Goal: Task Accomplishment & Management: Manage account settings

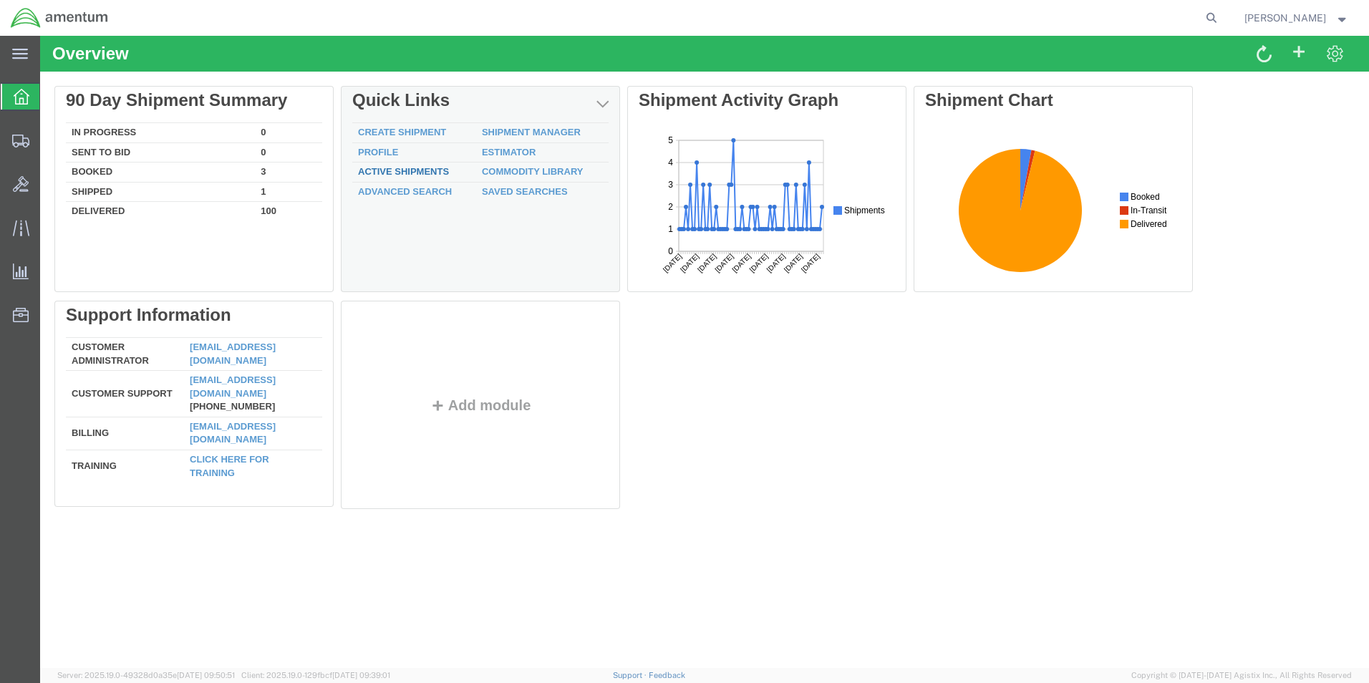
click at [387, 172] on link "Active Shipments" at bounding box center [403, 171] width 91 height 11
click at [508, 131] on link "Shipment Manager" at bounding box center [531, 132] width 99 height 11
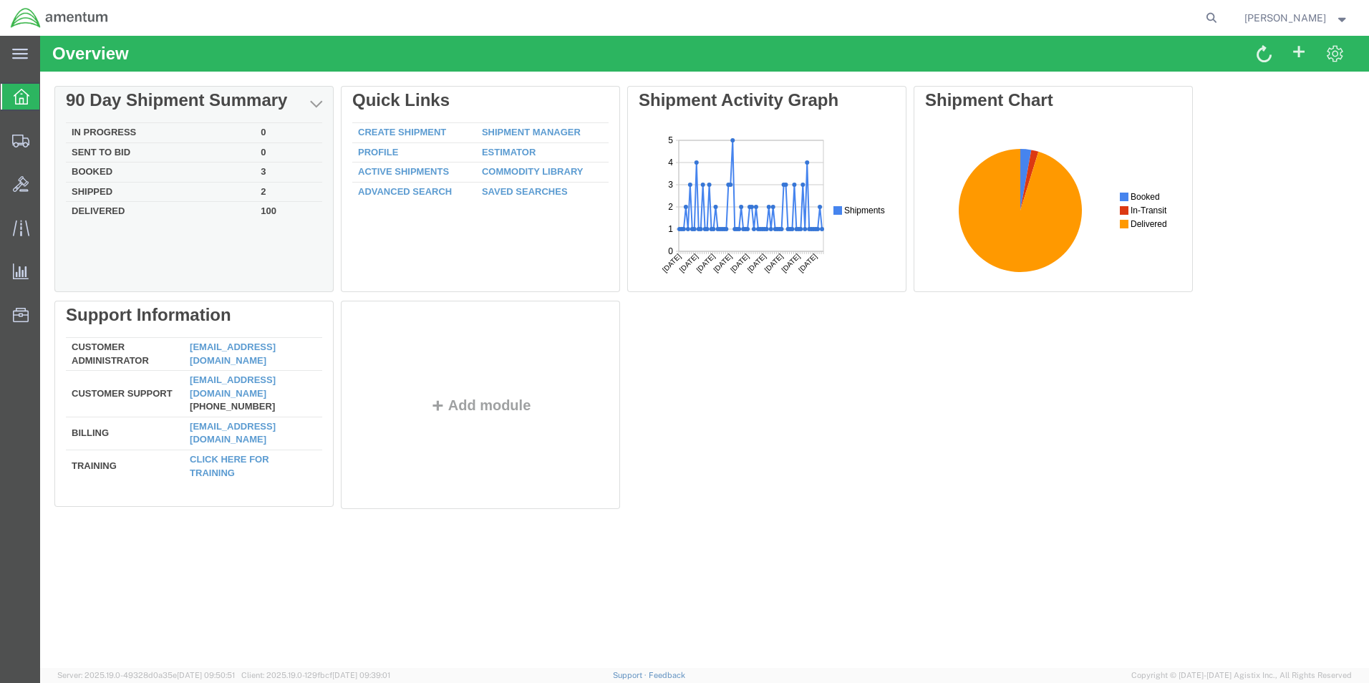
click at [107, 193] on td "Shipped" at bounding box center [160, 192] width 189 height 20
click at [97, 165] on td "Booked" at bounding box center [160, 173] width 189 height 20
click at [197, 191] on td "Shipped" at bounding box center [160, 192] width 189 height 20
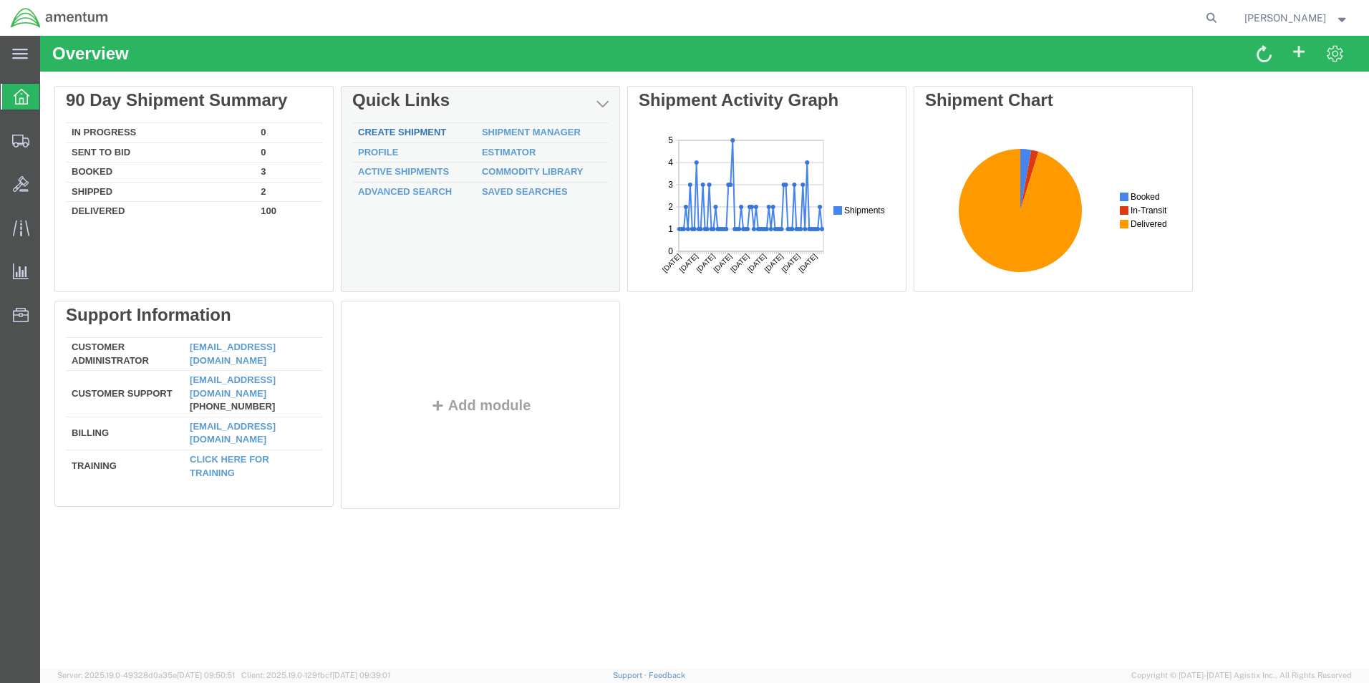
click at [406, 134] on link "Create Shipment" at bounding box center [402, 132] width 88 height 11
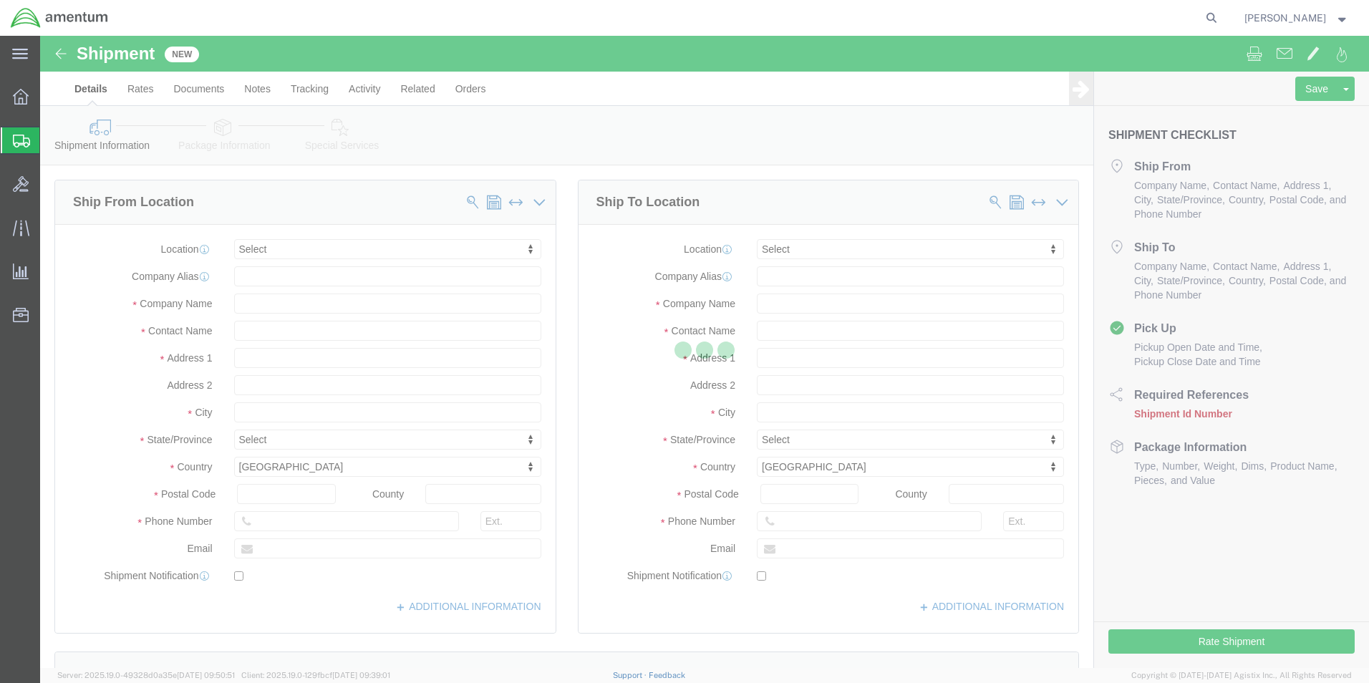
select select
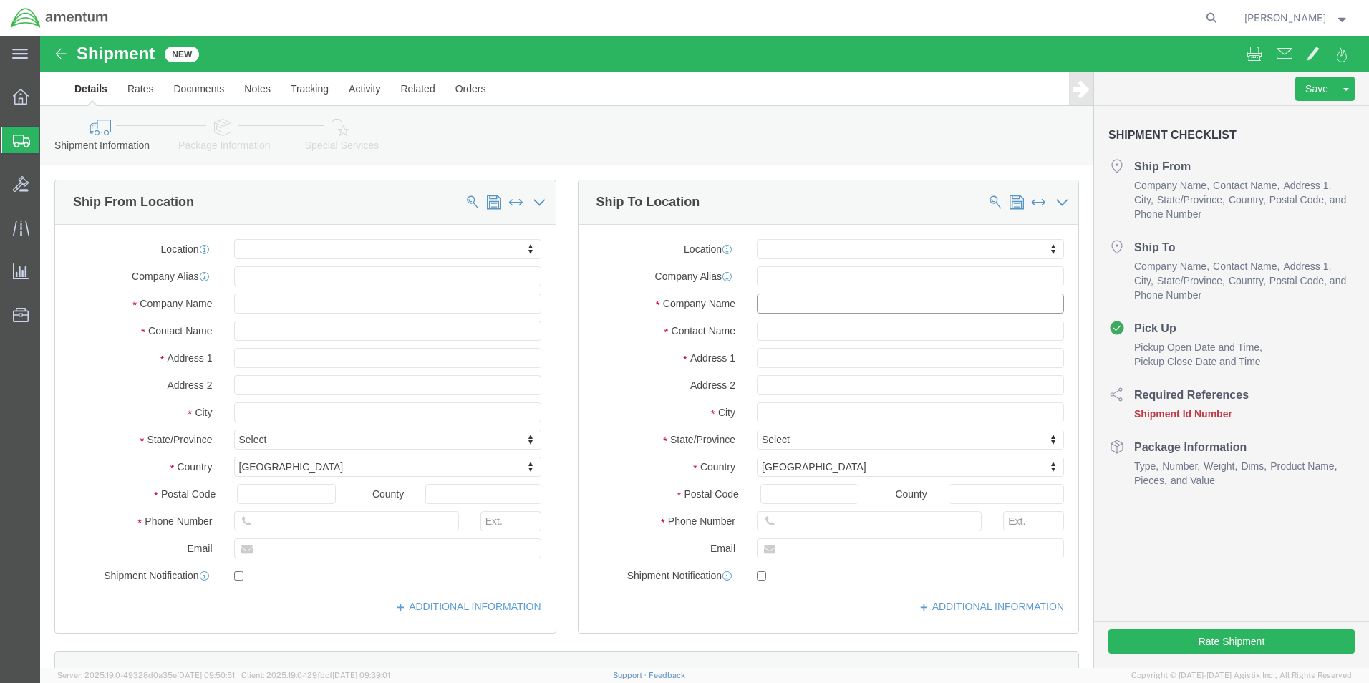
click input "text"
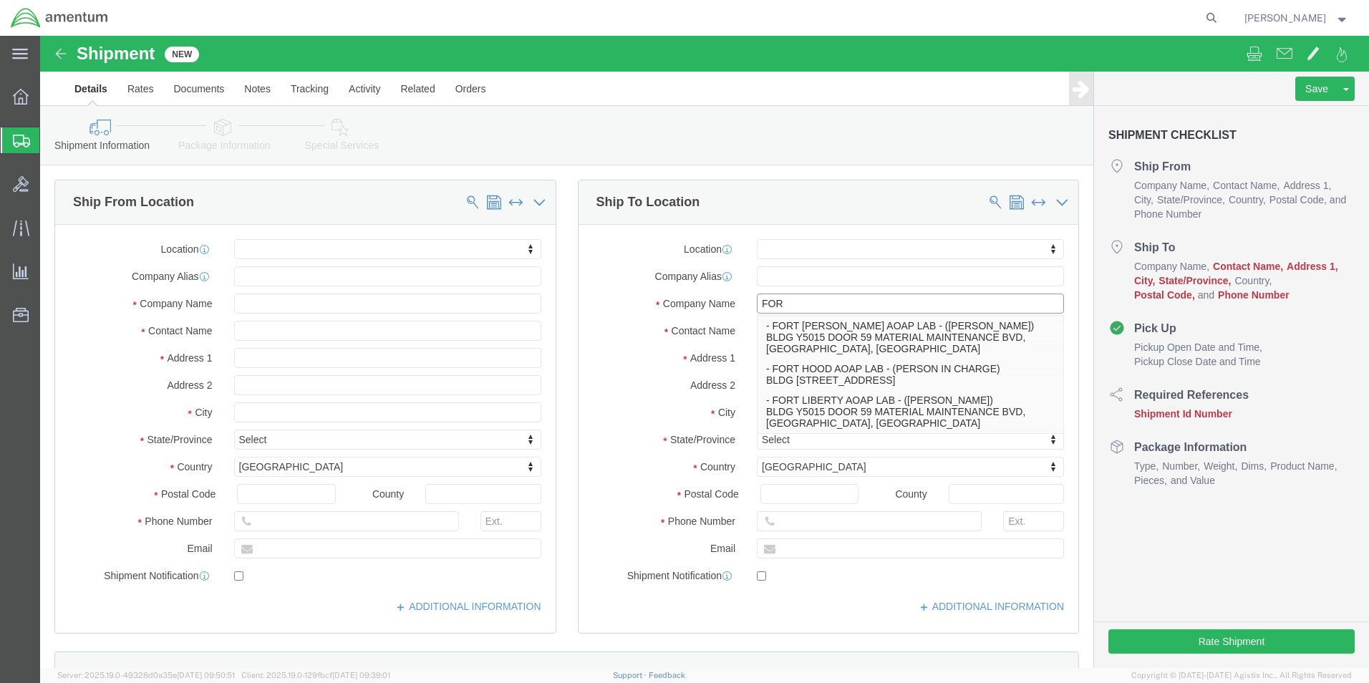
type input "FORT"
click p "- FORT LIBERTY AOAP LAB - ([PERSON_NAME]) BLDG Y5015 DOOR 59 MATERIAL MAINTENAN…"
select select
type input "FORT LIBERTY AOAP LAB"
type input "[PERSON_NAME]"
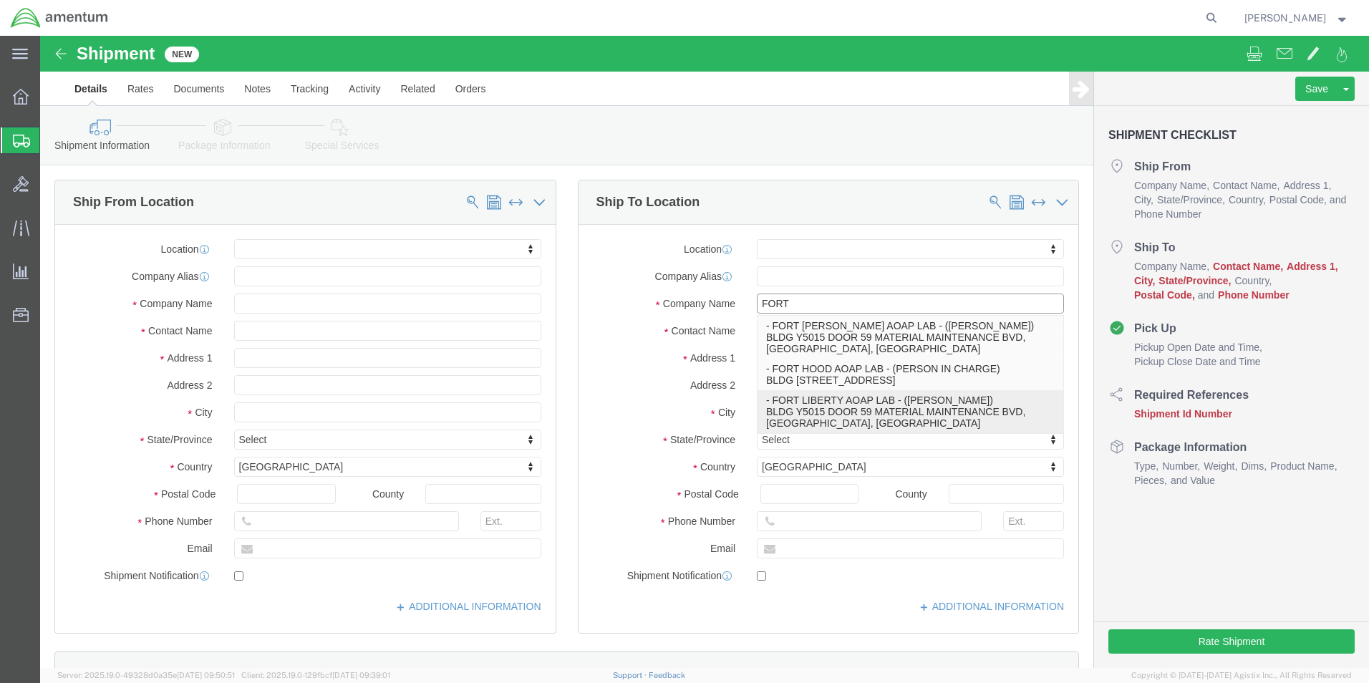
type input "BLDG Y5015 DOOR 59 MATERIAL MAINTENANCE BVD"
type input "[GEOGRAPHIC_DATA]"
type input "28310"
type input "[PHONE_NUMBER]"
select select "NC"
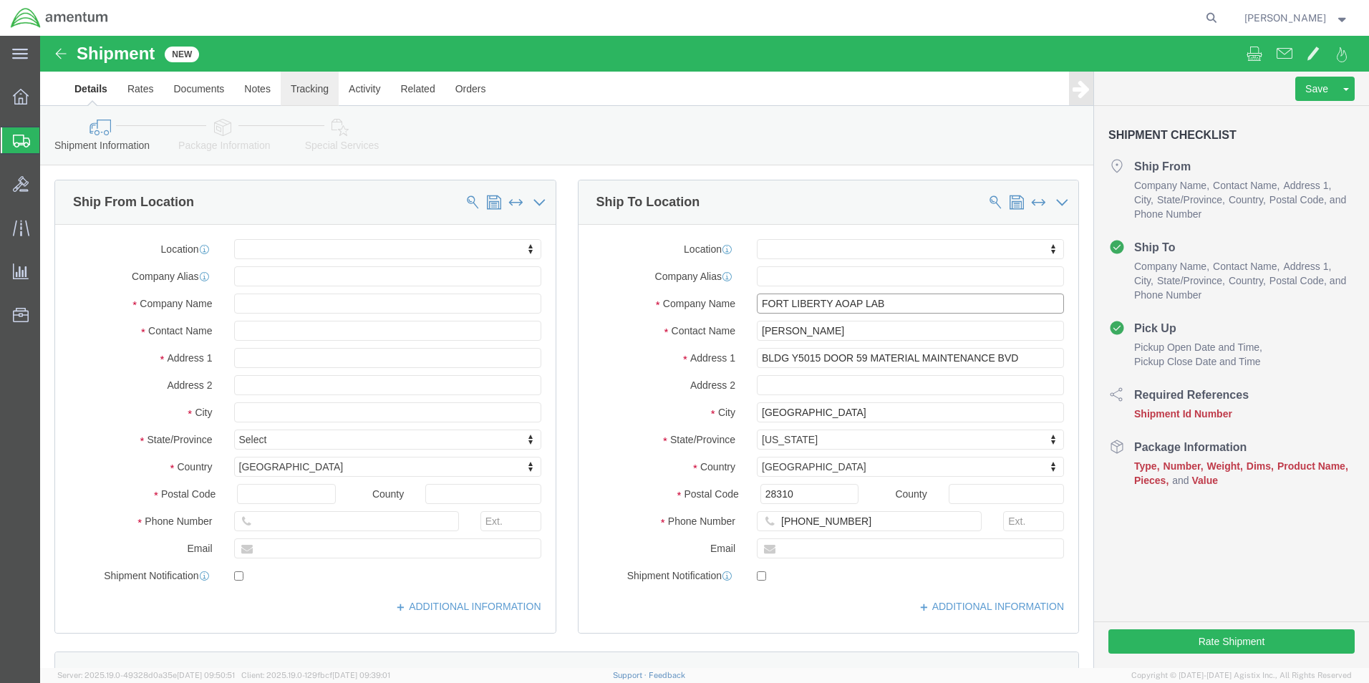
type input "FORT LIBERTY AOAP LAB"
click link "Tracking"
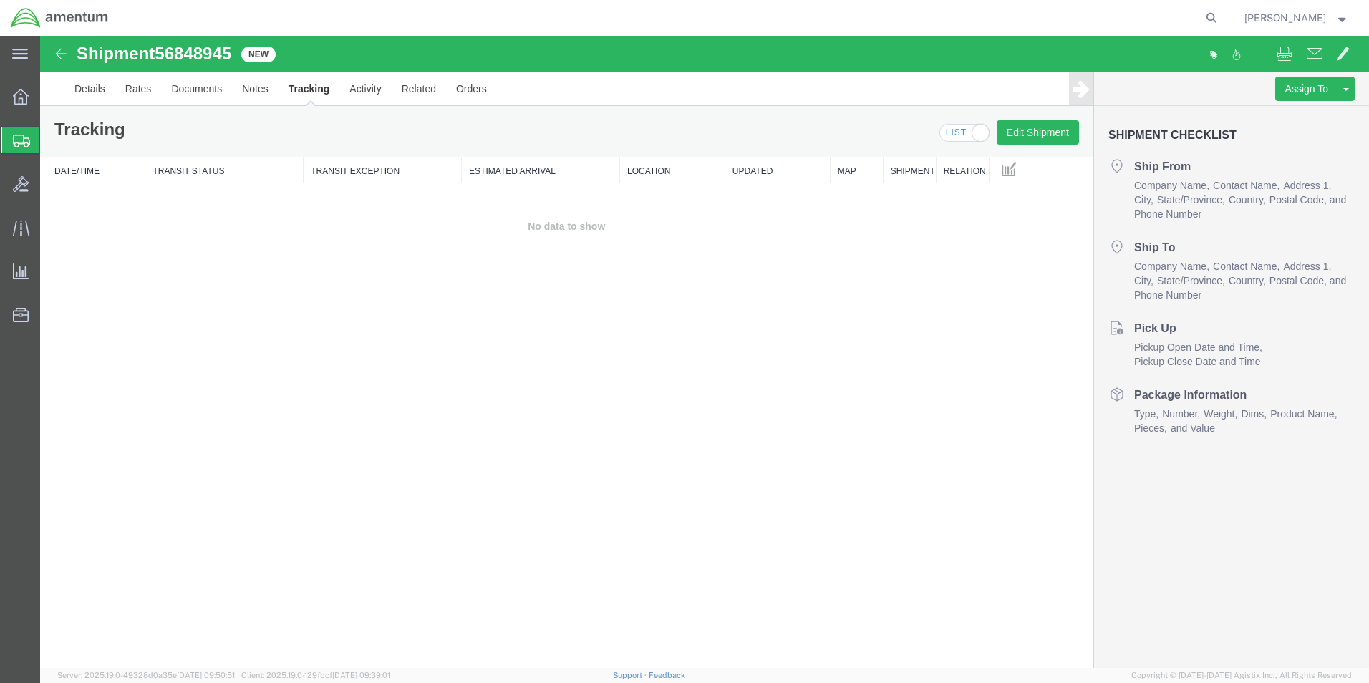
click at [59, 52] on img at bounding box center [60, 53] width 17 height 17
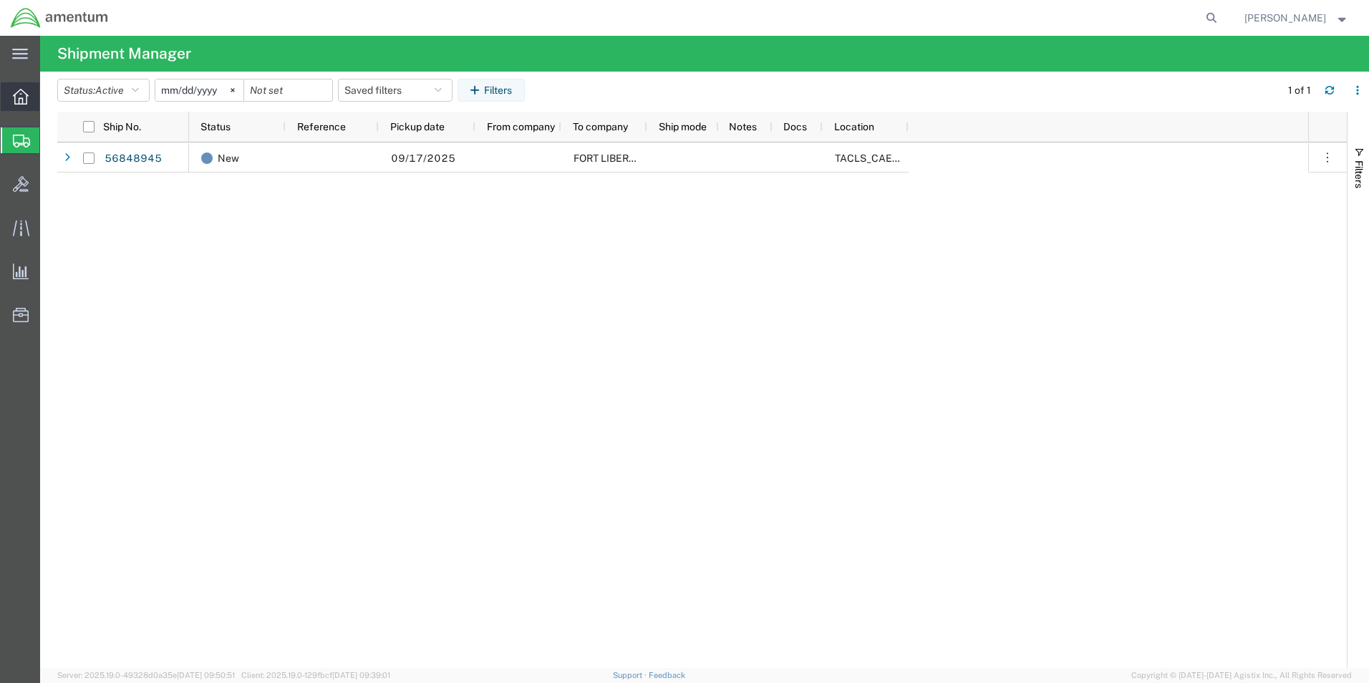
click at [22, 94] on icon at bounding box center [21, 97] width 16 height 16
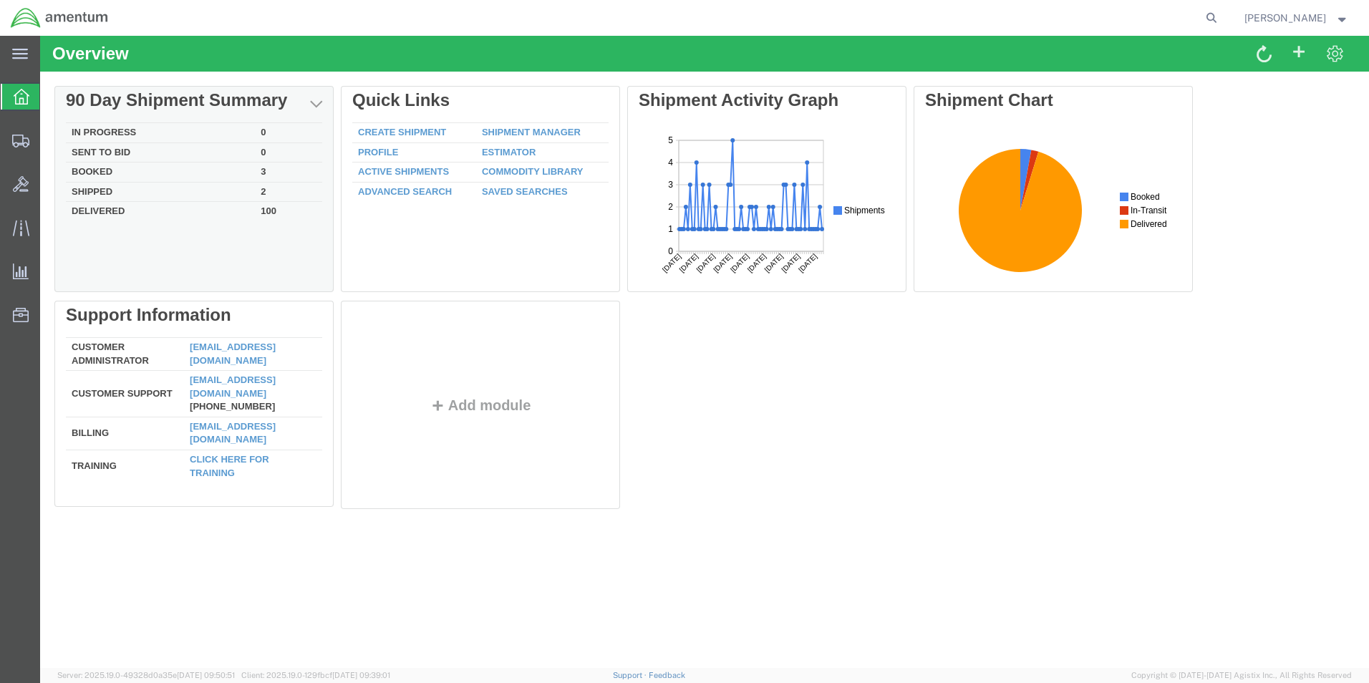
click at [269, 208] on td "100" at bounding box center [288, 210] width 67 height 16
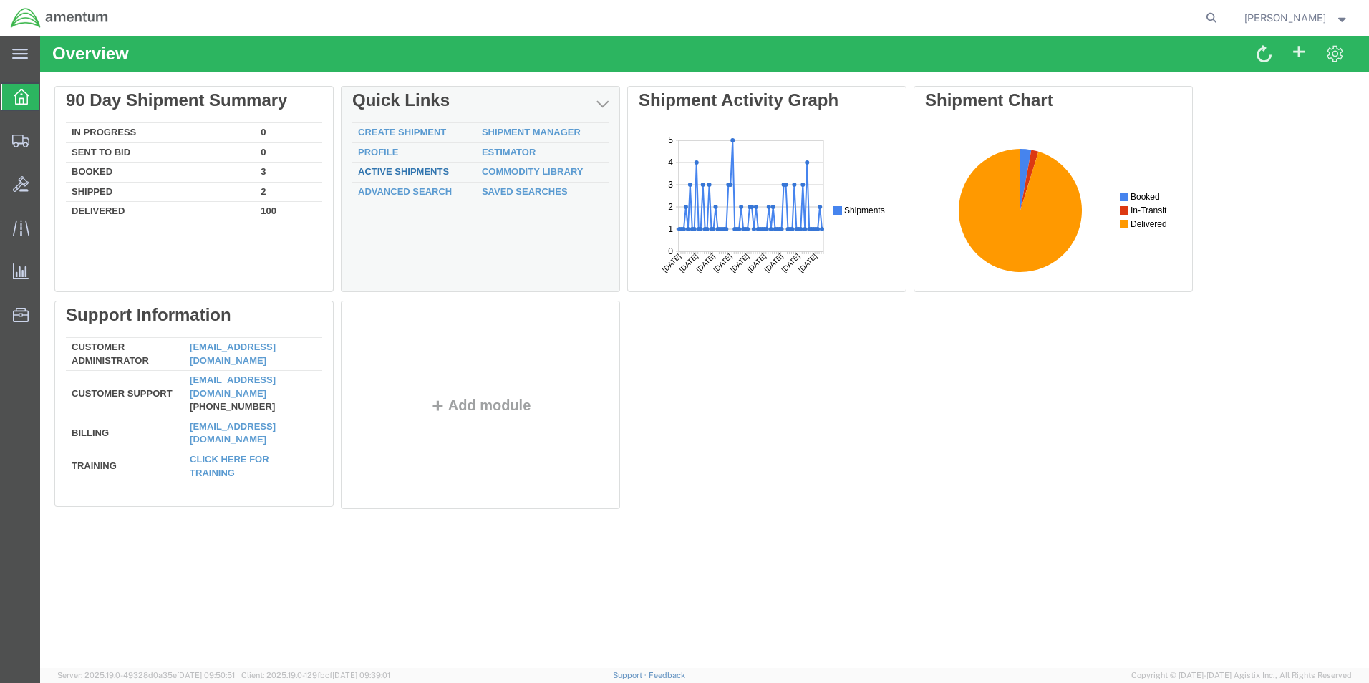
click at [423, 172] on link "Active Shipments" at bounding box center [403, 171] width 91 height 11
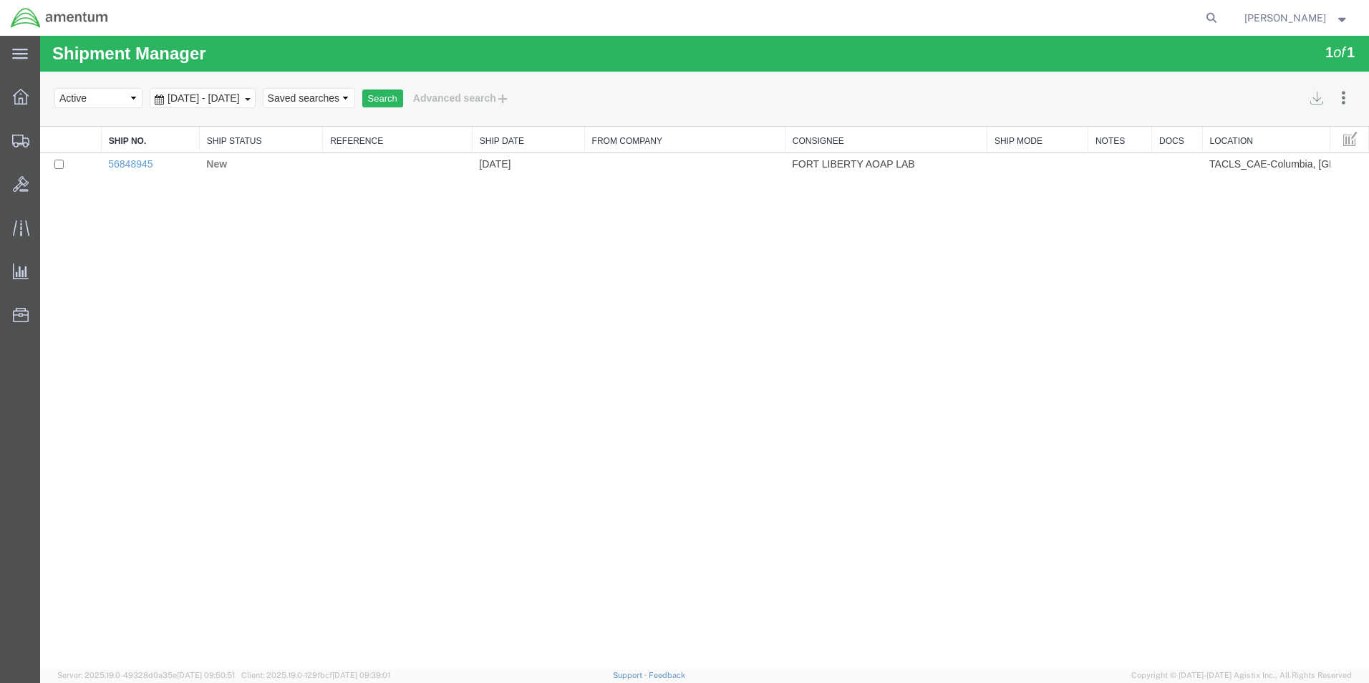
drag, startPoint x: 138, startPoint y: 168, endPoint x: 109, endPoint y: 221, distance: 61.2
click at [109, 221] on div "Shipment Manager 1 of 1 Search Assign To Batch Processing Consolidate Shipments…" at bounding box center [704, 352] width 1329 height 632
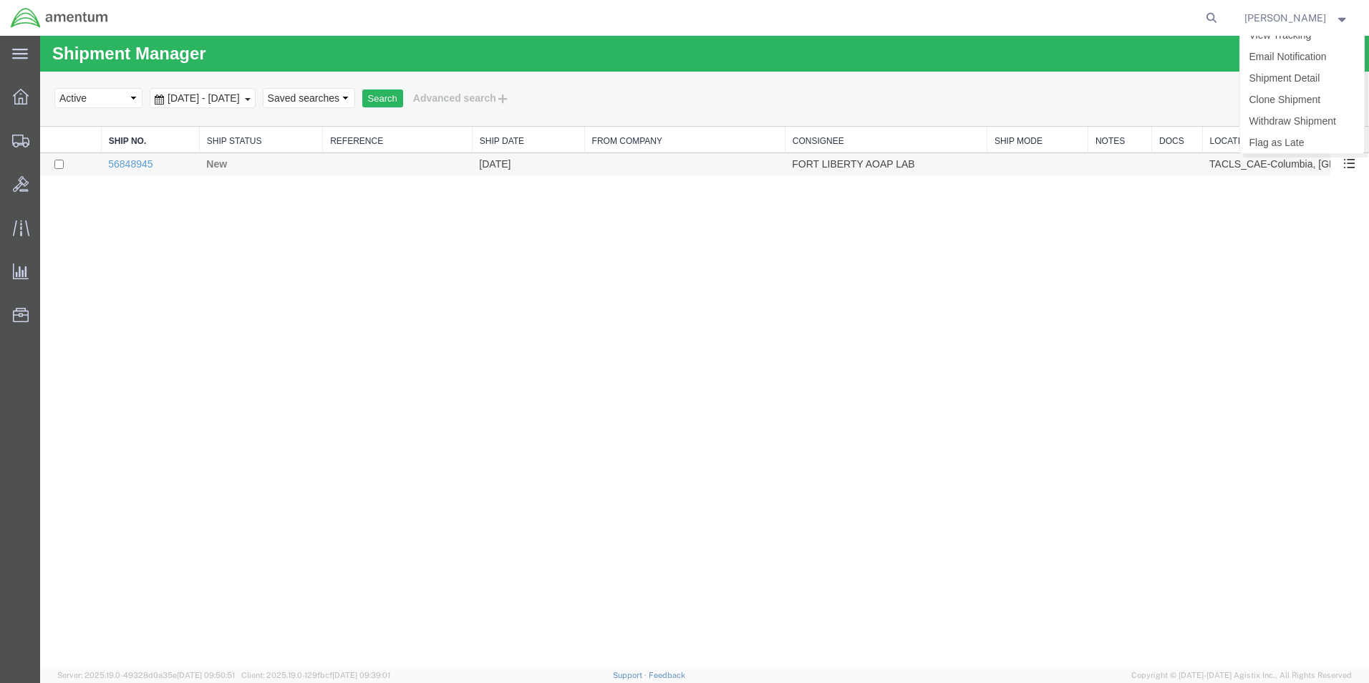
click at [1351, 165] on span at bounding box center [1349, 163] width 12 height 12
click at [57, 163] on input "checkbox" at bounding box center [58, 164] width 9 height 9
checkbox input "false"
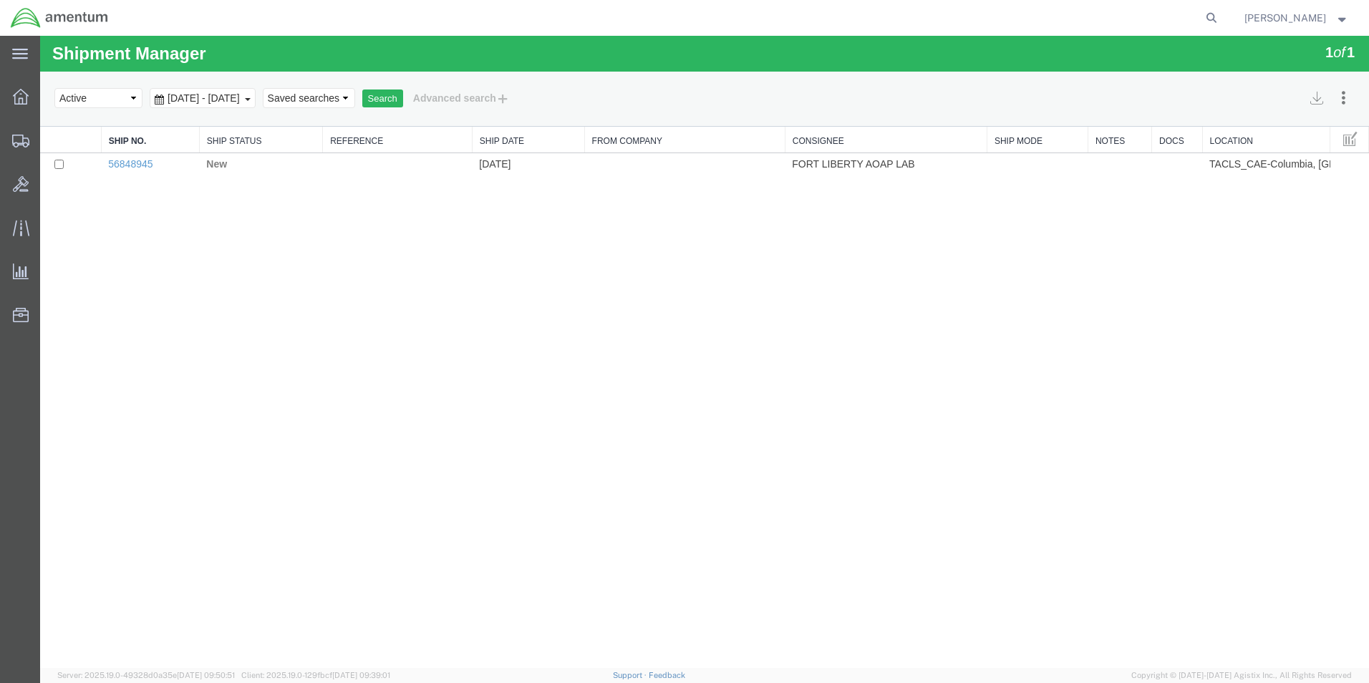
drag, startPoint x: 142, startPoint y: 166, endPoint x: 110, endPoint y: 251, distance: 90.8
click at [110, 251] on div "Shipment Manager 1 of 1 Search Assign To Batch Processing Consolidate Shipments…" at bounding box center [704, 352] width 1329 height 632
click at [22, 97] on icon at bounding box center [21, 97] width 16 height 16
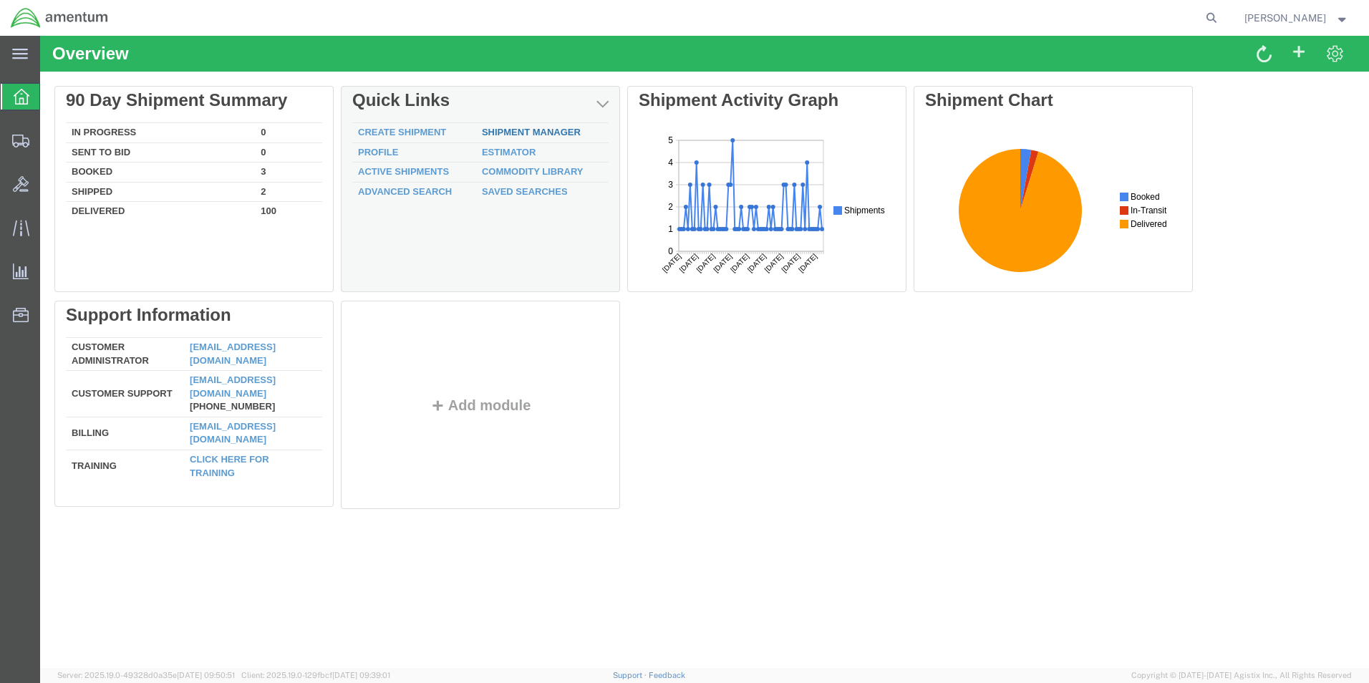
click at [508, 129] on link "Shipment Manager" at bounding box center [531, 132] width 99 height 11
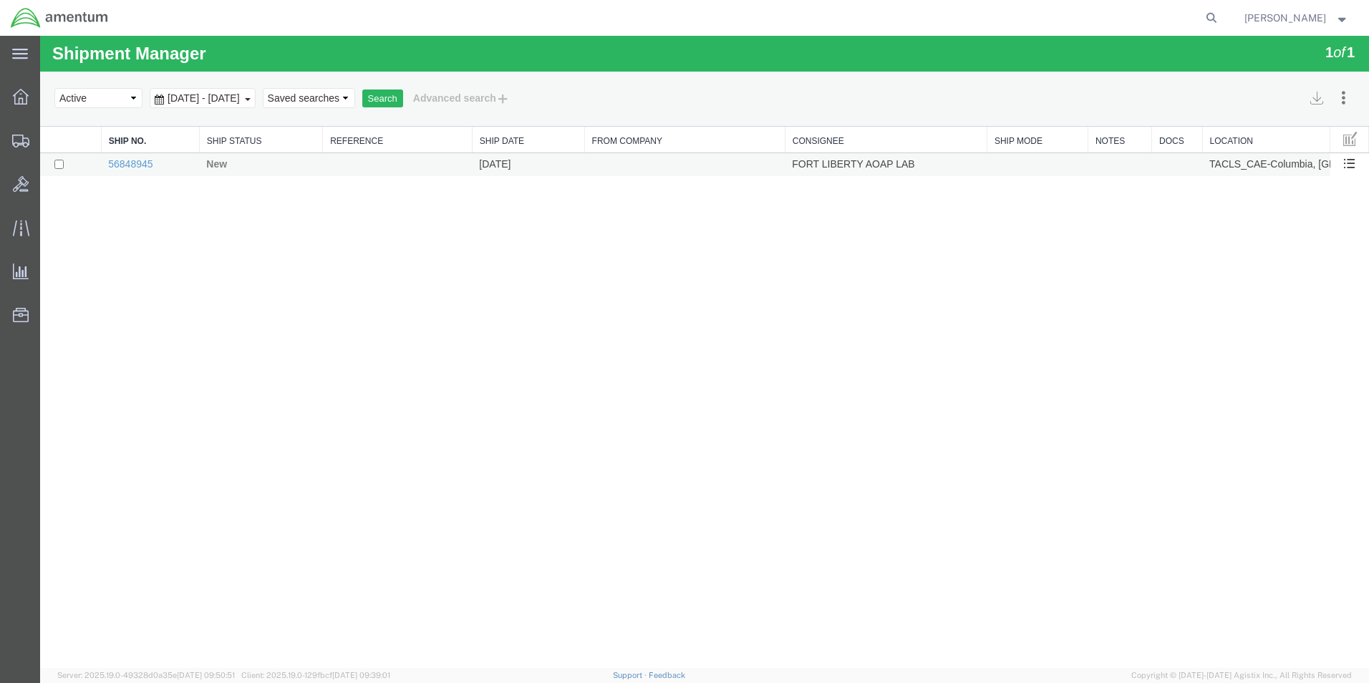
click at [58, 164] on input "checkbox" at bounding box center [58, 164] width 9 height 9
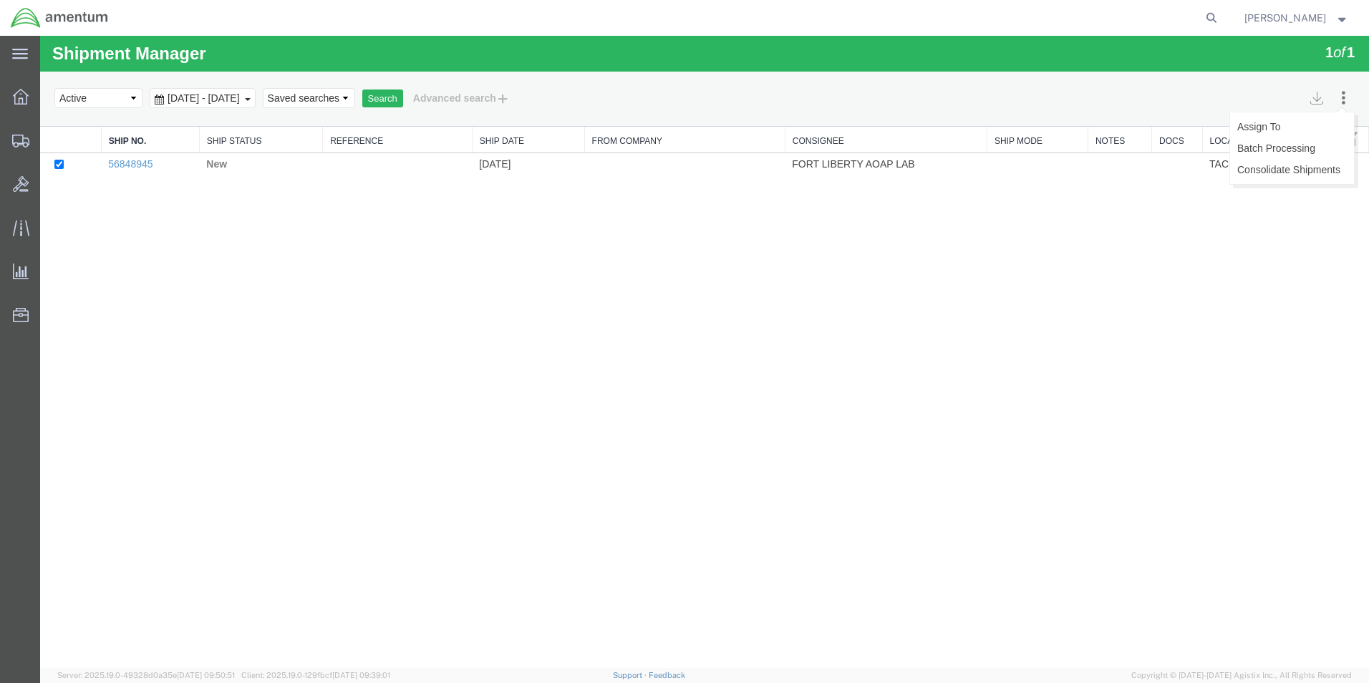
click at [1343, 99] on icon at bounding box center [1343, 97] width 13 height 14
click at [1270, 256] on div "Shipment Manager 1 of 1 Search Assign To Batch Processing Consolidate Shipments…" at bounding box center [704, 352] width 1329 height 632
click at [1125, 314] on div "Shipment Manager 1 of 1 Search Assign To Batch Processing Consolidate Shipments…" at bounding box center [704, 352] width 1329 height 632
drag, startPoint x: 122, startPoint y: 163, endPoint x: 614, endPoint y: 450, distance: 568.6
click at [614, 450] on div "Shipment Manager 1 of 1 Search Assign To Batch Processing Consolidate Shipments…" at bounding box center [704, 352] width 1329 height 632
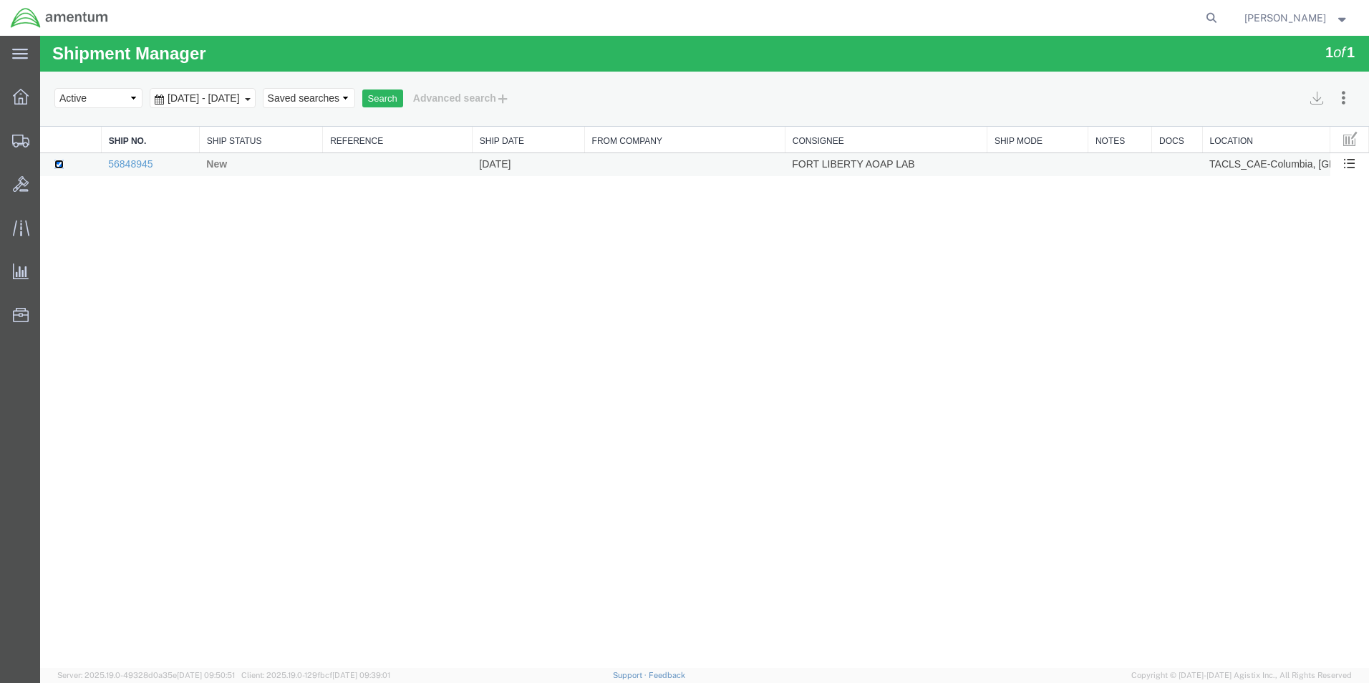
click at [57, 160] on input "checkbox" at bounding box center [58, 164] width 9 height 9
checkbox input "false"
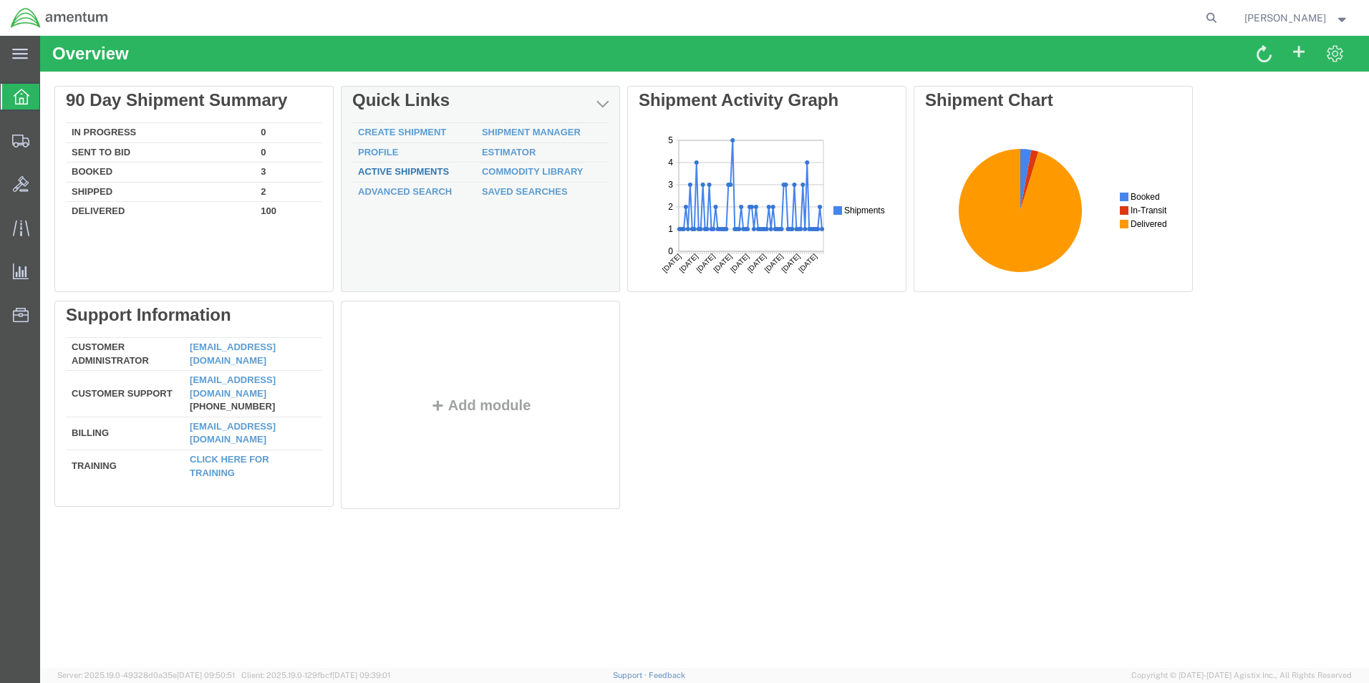
click at [397, 170] on link "Active Shipments" at bounding box center [403, 171] width 91 height 11
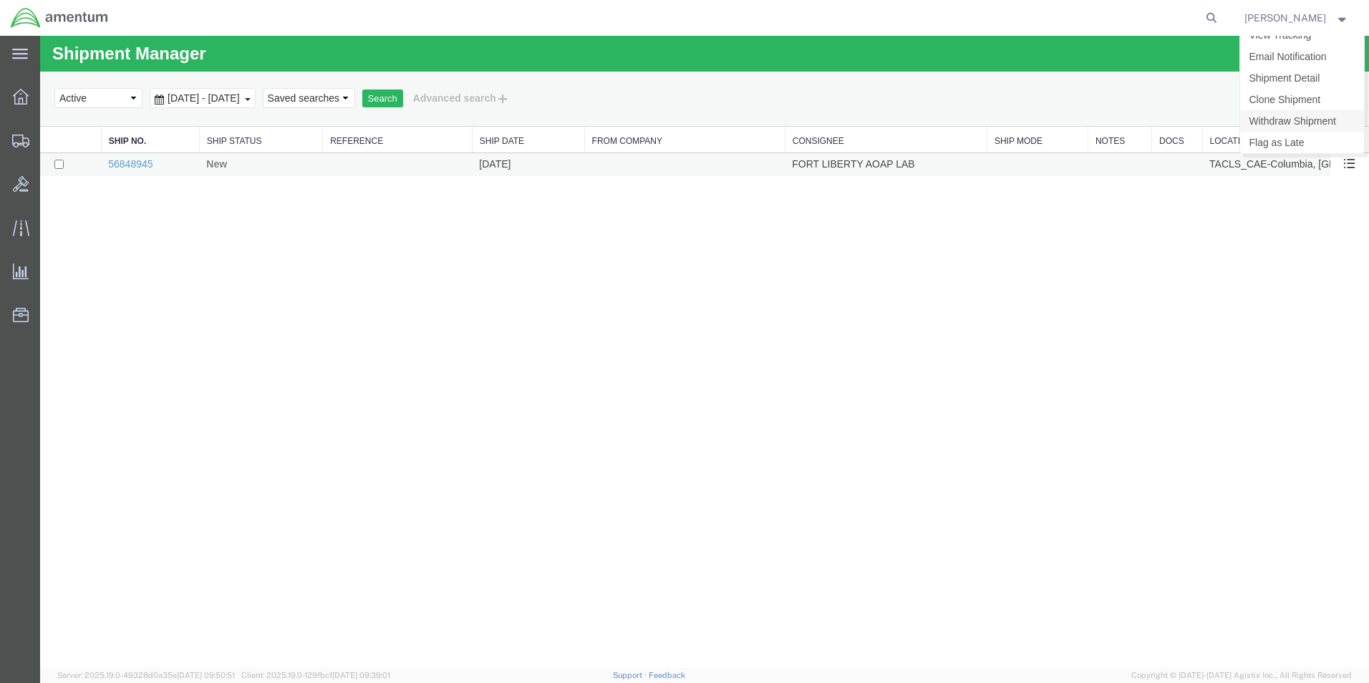
click at [1312, 125] on link "Withdraw Shipment" at bounding box center [1302, 120] width 124 height 21
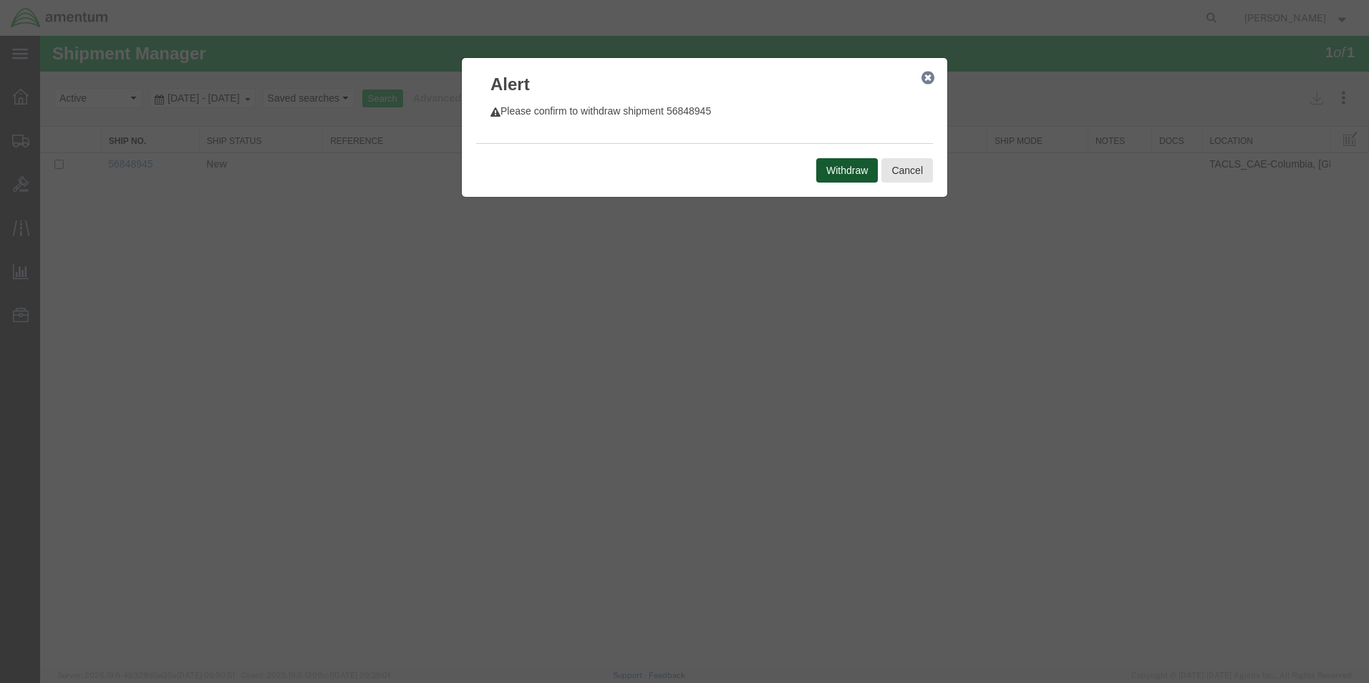
click at [843, 168] on button "Withdraw" at bounding box center [847, 170] width 62 height 24
